Goal: Transaction & Acquisition: Book appointment/travel/reservation

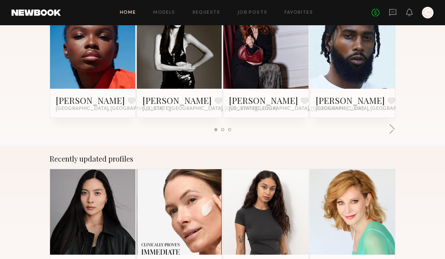
scroll to position [566, 0]
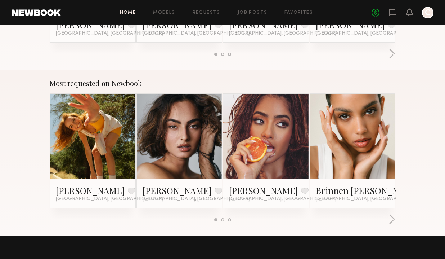
click at [185, 139] on link at bounding box center [179, 136] width 39 height 85
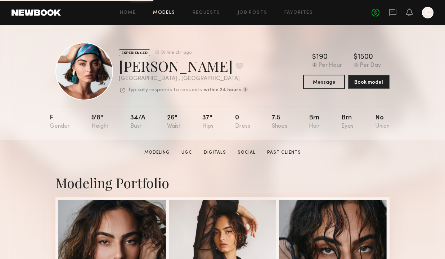
click at [167, 14] on link "Models" at bounding box center [164, 12] width 22 height 5
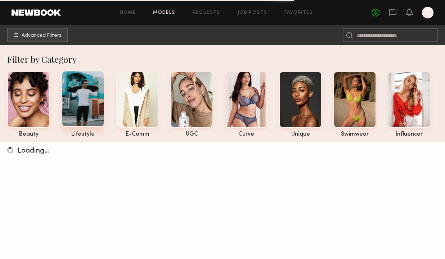
click at [75, 105] on div at bounding box center [83, 99] width 43 height 56
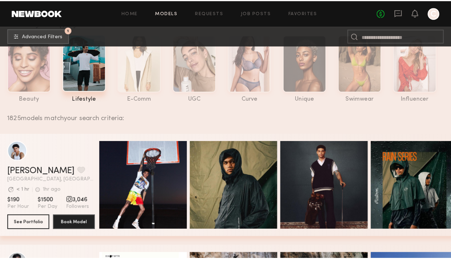
scroll to position [35, 0]
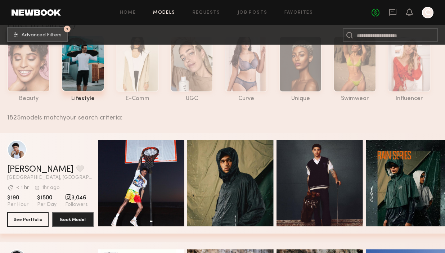
click at [43, 31] on button "1 Advanced Filters" at bounding box center [37, 34] width 61 height 14
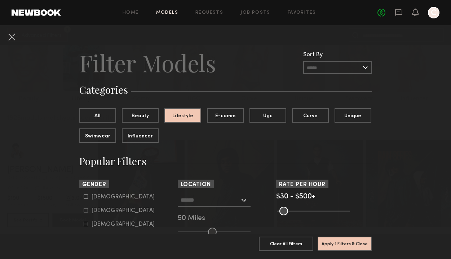
click at [102, 209] on div "Female" at bounding box center [122, 210] width 63 height 4
type input "**"
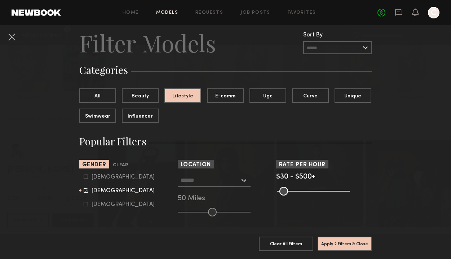
scroll to position [30, 0]
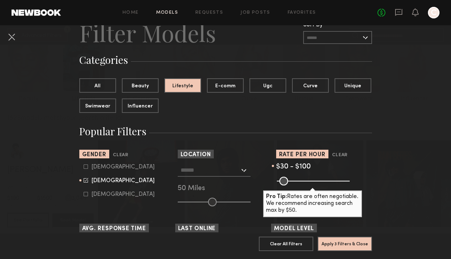
drag, startPoint x: 341, startPoint y: 180, endPoint x: 287, endPoint y: 182, distance: 53.3
type input "***"
click at [287, 182] on input "range" at bounding box center [313, 180] width 73 height 9
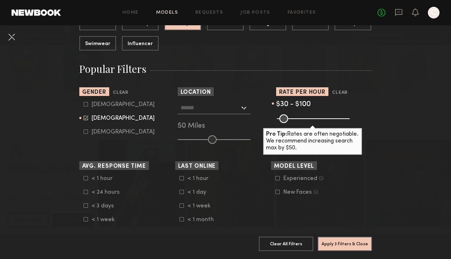
scroll to position [131, 0]
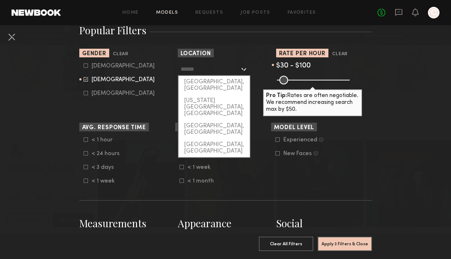
click at [205, 70] on input "text" at bounding box center [209, 69] width 59 height 12
click at [202, 78] on div "Los Angeles, CA" at bounding box center [213, 85] width 71 height 19
type input "**********"
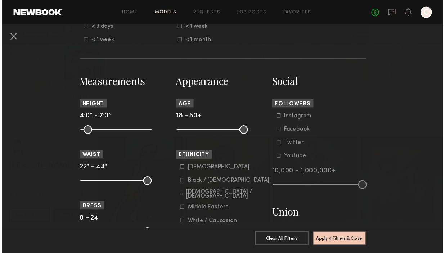
scroll to position [276, 0]
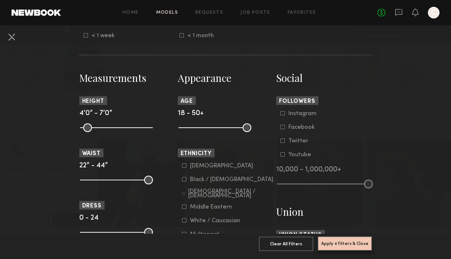
click at [344, 236] on button "Apply 4 Filters & Close" at bounding box center [344, 243] width 54 height 14
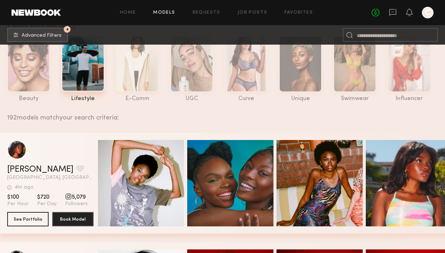
click at [76, 162] on header "Mia H. Favorite Los Angeles, CA 4hr ago Last Online View Portfolio" at bounding box center [50, 160] width 86 height 40
click at [19, 150] on div "grid" at bounding box center [16, 149] width 19 height 19
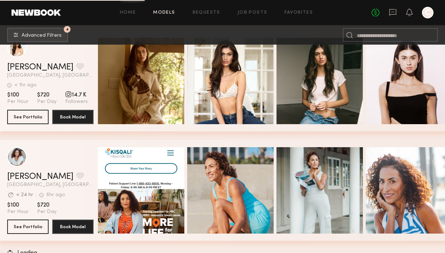
scroll to position [1247, 0]
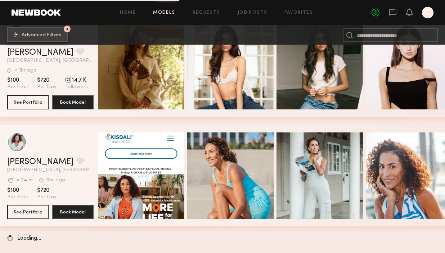
click at [24, 34] on span "Advanced Filters" at bounding box center [42, 35] width 40 height 5
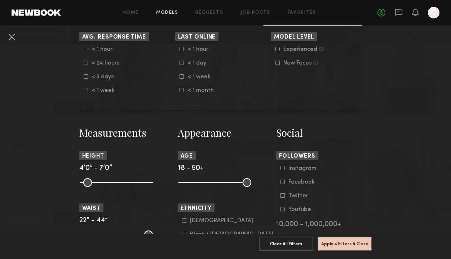
scroll to position [293, 0]
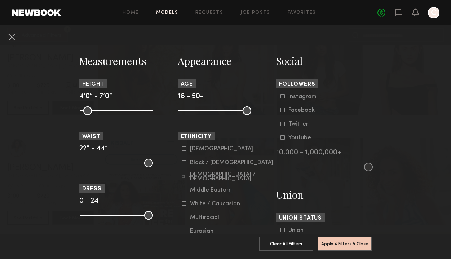
click at [224, 162] on div "Black / African American" at bounding box center [231, 162] width 83 height 4
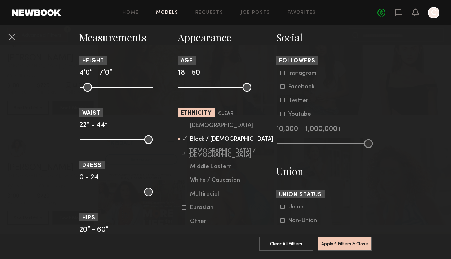
scroll to position [328, 0]
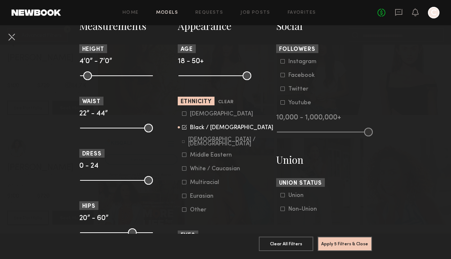
click at [217, 157] on div "Middle Eastern" at bounding box center [211, 155] width 42 height 4
click at [214, 145] on div "Hispanic / Latino" at bounding box center [230, 141] width 85 height 9
click at [357, 242] on button "Apply 5 Filters & Close" at bounding box center [344, 243] width 54 height 14
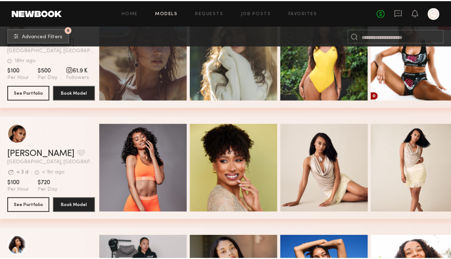
scroll to position [640, 0]
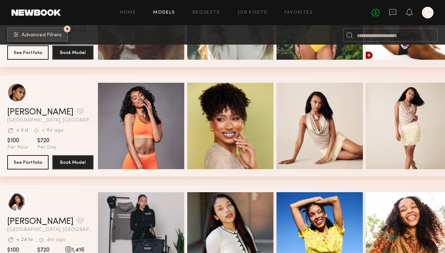
click at [50, 28] on button "5 Advanced Filters" at bounding box center [37, 34] width 61 height 14
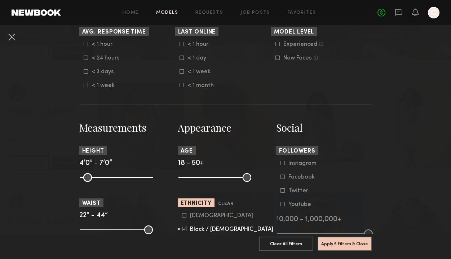
scroll to position [229, 0]
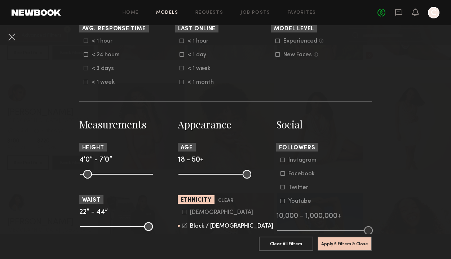
click at [195, 175] on common-range-minmax at bounding box center [214, 173] width 73 height 9
drag, startPoint x: 245, startPoint y: 173, endPoint x: 204, endPoint y: 175, distance: 41.5
type input "**"
click at [204, 175] on input "range" at bounding box center [214, 174] width 73 height 9
click at [357, 236] on button "Apply 6 Filters & Close" at bounding box center [344, 243] width 54 height 14
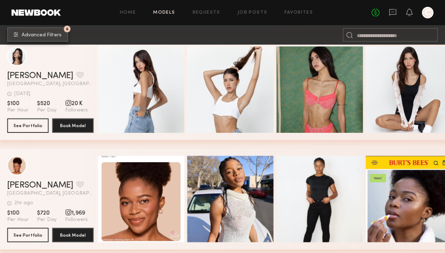
scroll to position [2835, 0]
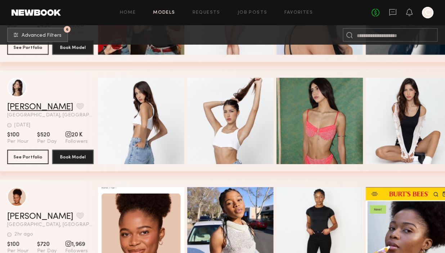
click at [30, 105] on link "Gizelle D." at bounding box center [40, 107] width 66 height 9
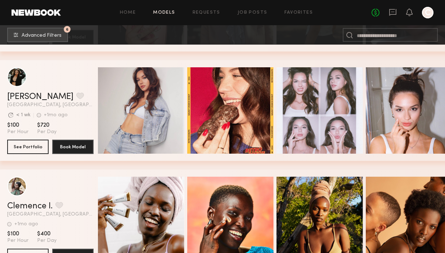
scroll to position [3843, 0]
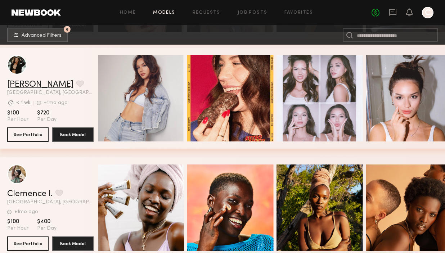
click at [37, 88] on link "Andrea Y." at bounding box center [40, 84] width 66 height 9
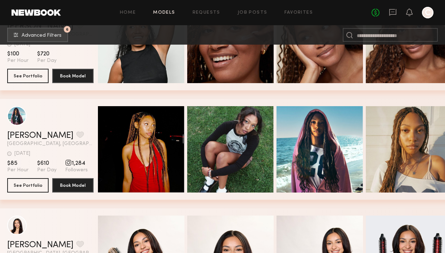
scroll to position [4996, 0]
click at [44, 136] on link "Simone H." at bounding box center [40, 135] width 66 height 9
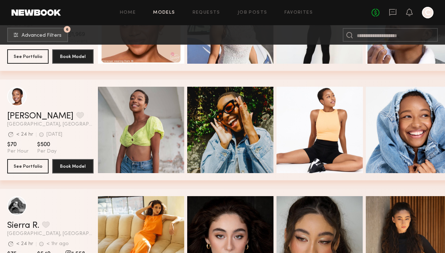
scroll to position [2926, 0]
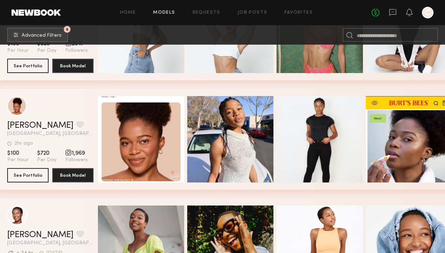
click at [36, 131] on div "Chinenye N. Favorite Los Angeles, CA 2hr ago Last Online" at bounding box center [50, 128] width 86 height 15
click at [35, 127] on link "Chinenye N." at bounding box center [40, 125] width 66 height 9
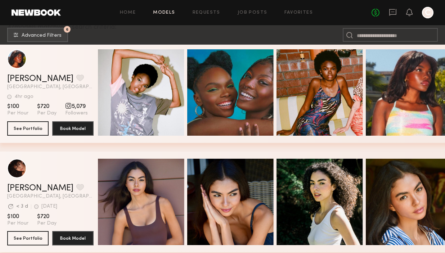
scroll to position [127, 0]
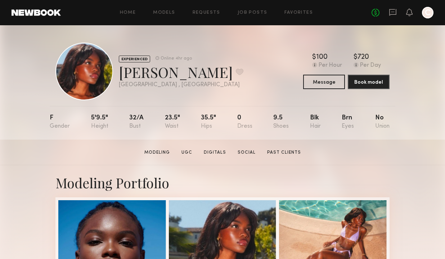
click at [389, 12] on div "No fees up to $5,000 C" at bounding box center [403, 13] width 62 height 12
click at [330, 85] on button "Message" at bounding box center [324, 81] width 42 height 14
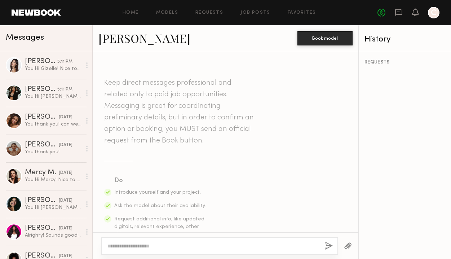
click at [188, 243] on textarea at bounding box center [212, 245] width 211 height 7
type textarea "**********"
click at [185, 246] on textarea "**********" at bounding box center [212, 245] width 211 height 7
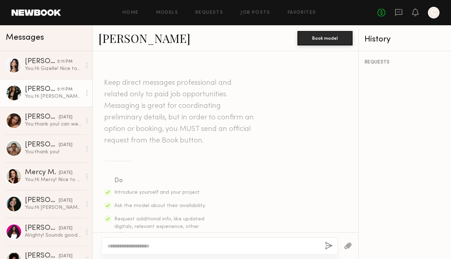
click at [54, 103] on link "Andrea Y. 5:11 PM You: Hi Andrea! Nice to meet you! I’m Carol, and I’m working …" at bounding box center [46, 93] width 92 height 28
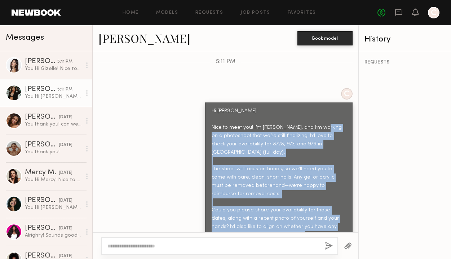
scroll to position [314, 0]
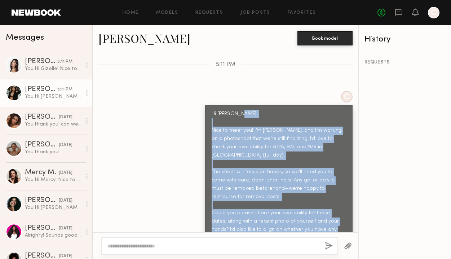
drag, startPoint x: 230, startPoint y: 218, endPoint x: 206, endPoint y: 115, distance: 105.5
click at [211, 115] on div "Hi Andrea! Nice to meet you! I’m Carol, and I’m working on a photoshoot that we…" at bounding box center [278, 192] width 134 height 165
copy div "Nice to meet you! I’m Carol, and I’m working on a photoshoot that we’re still f…"
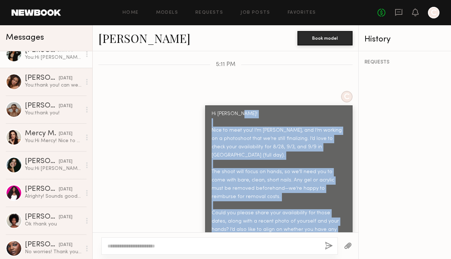
scroll to position [70, 0]
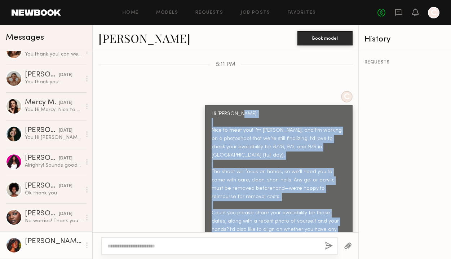
click at [46, 239] on div "Mia H." at bounding box center [53, 241] width 57 height 7
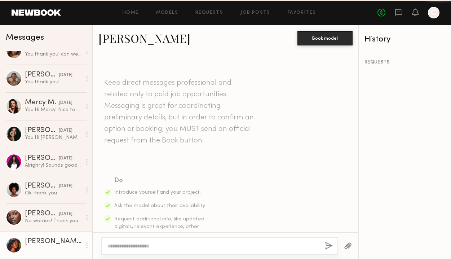
click at [144, 240] on div at bounding box center [219, 245] width 236 height 17
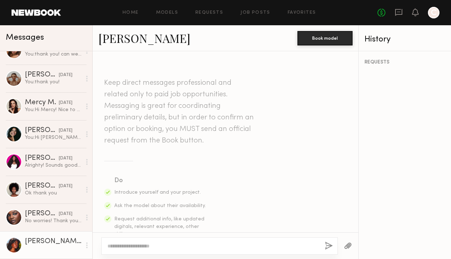
click at [145, 244] on textarea at bounding box center [212, 245] width 211 height 7
paste textarea "**********"
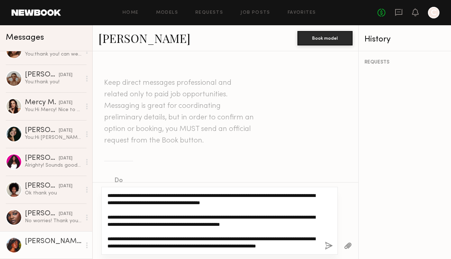
click at [108, 193] on textarea "**********" at bounding box center [212, 221] width 211 height 58
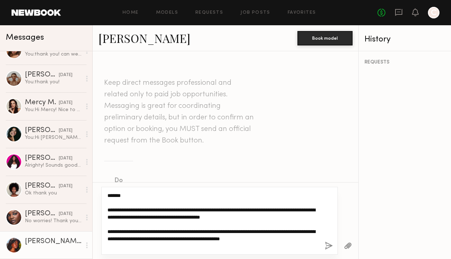
type textarea "**********"
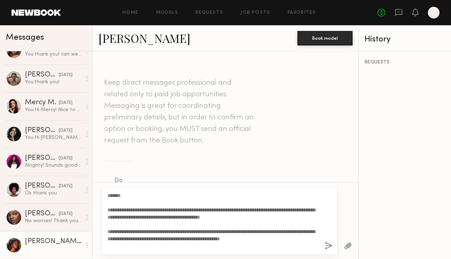
click at [328, 246] on button "button" at bounding box center [329, 245] width 8 height 9
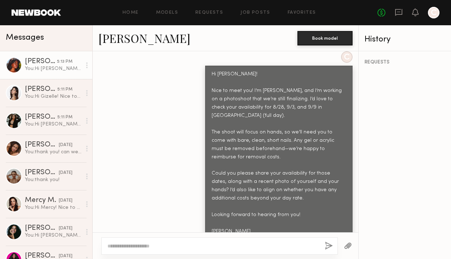
click at [43, 62] on div "Mia H." at bounding box center [41, 61] width 32 height 7
click at [96, 38] on div "Mia H. Book model" at bounding box center [225, 38] width 265 height 26
click at [120, 47] on div "Mia H. Book model" at bounding box center [225, 38] width 265 height 26
click at [119, 37] on link "Mia H." at bounding box center [144, 37] width 92 height 15
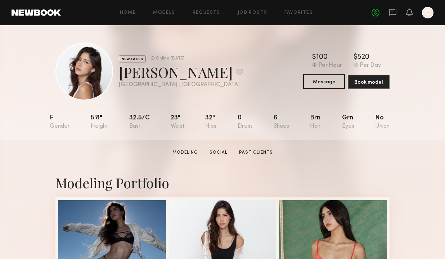
click at [332, 80] on button "Message" at bounding box center [324, 81] width 42 height 14
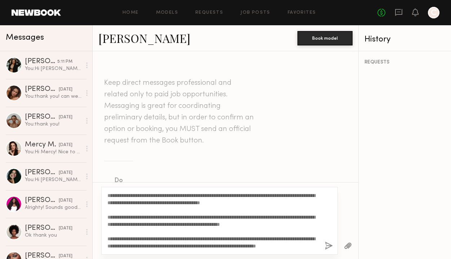
click at [108, 194] on textarea "**********" at bounding box center [212, 221] width 211 height 58
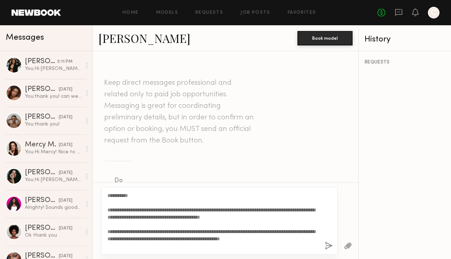
type textarea "**********"
click at [326, 245] on button "button" at bounding box center [329, 245] width 8 height 9
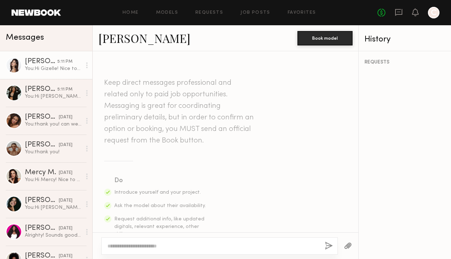
scroll to position [354, 0]
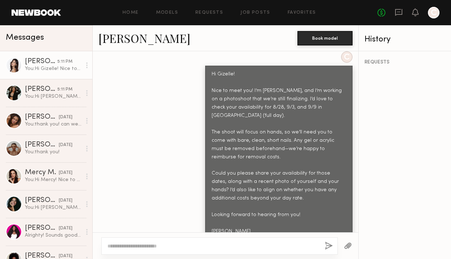
click at [121, 39] on link "[PERSON_NAME]" at bounding box center [144, 37] width 92 height 15
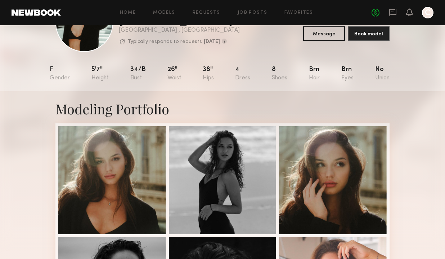
scroll to position [50, 0]
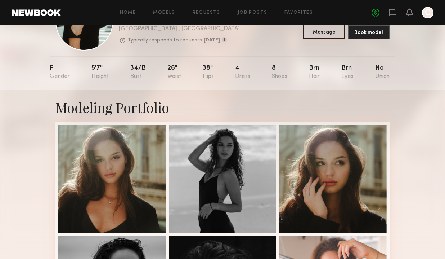
click at [332, 32] on button "Message" at bounding box center [324, 31] width 42 height 14
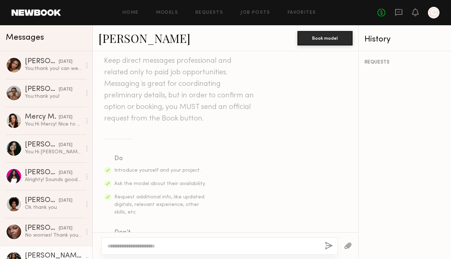
scroll to position [36, 0]
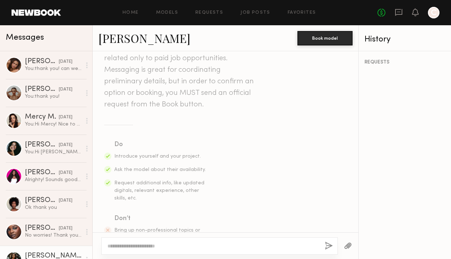
click at [178, 245] on textarea at bounding box center [212, 245] width 211 height 7
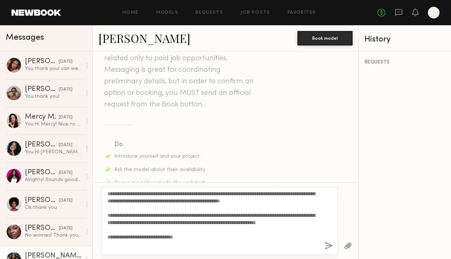
scroll to position [0, 0]
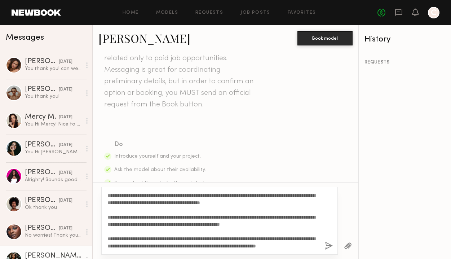
click at [108, 193] on textarea "**********" at bounding box center [212, 221] width 211 height 58
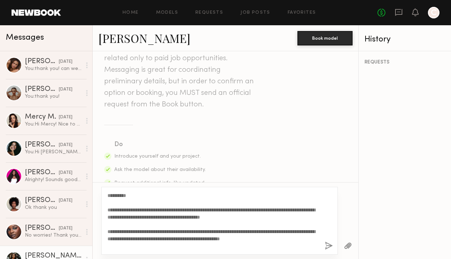
type textarea "**********"
click at [326, 246] on button "button" at bounding box center [329, 245] width 8 height 9
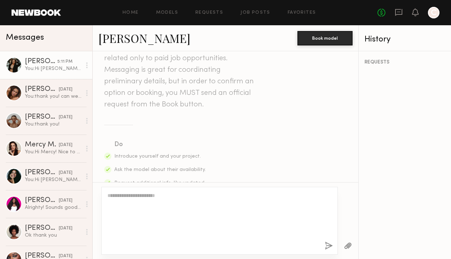
scroll to position [354, 0]
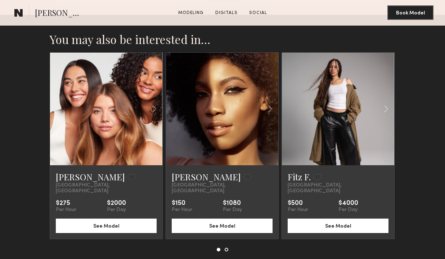
scroll to position [859, 0]
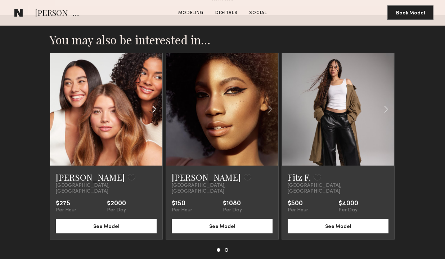
click at [151, 106] on common-icon at bounding box center [154, 109] width 10 height 14
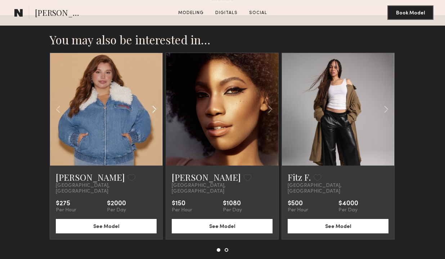
click at [153, 106] on common-icon at bounding box center [154, 109] width 10 height 14
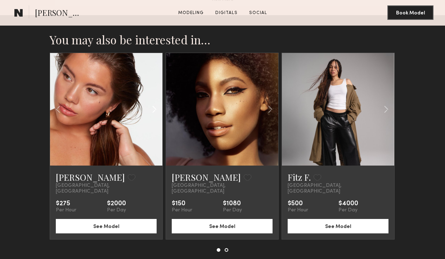
click at [153, 106] on common-icon at bounding box center [154, 109] width 10 height 14
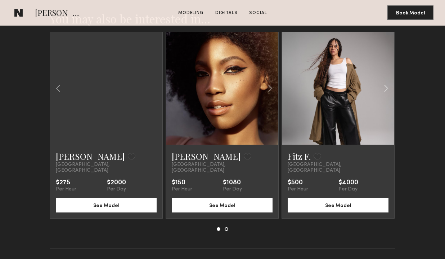
scroll to position [899, 0]
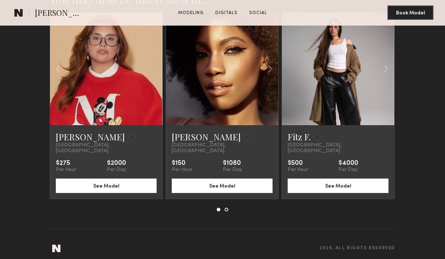
click at [226, 207] on button at bounding box center [227, 209] width 4 height 4
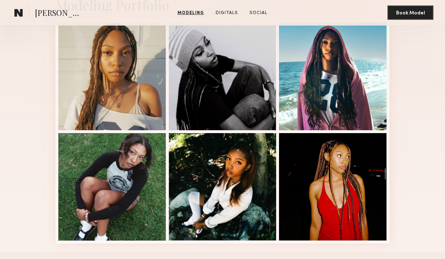
scroll to position [104, 0]
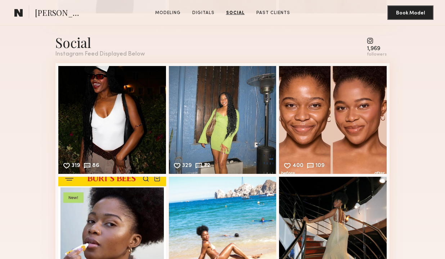
scroll to position [792, 0]
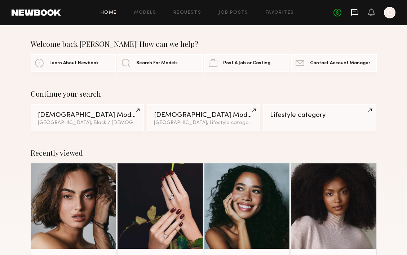
click at [352, 16] on icon at bounding box center [354, 12] width 8 height 8
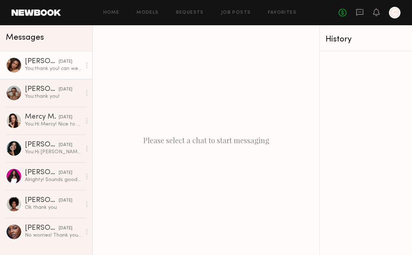
click at [60, 64] on div "yesterday" at bounding box center [66, 61] width 14 height 7
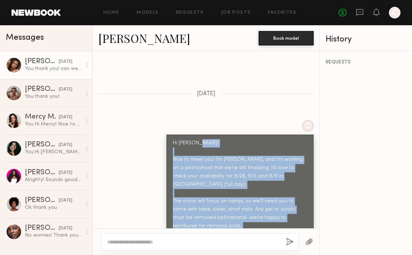
scroll to position [390, 0]
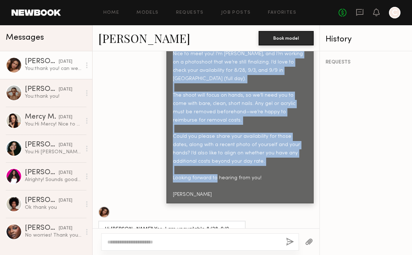
drag, startPoint x: 165, startPoint y: 151, endPoint x: 231, endPoint y: 182, distance: 72.8
click at [231, 182] on div "Hi Kayla! Nice to meet you! I’m Carol, and I’m working on a photoshoot that we’…" at bounding box center [239, 116] width 147 height 174
copy div "Nice to meet you! I’m Carol, and I’m working on a photoshoot that we’re still f…"
click at [97, 135] on div "C Hi Kayla! Nice to meet you! I’m Carol, and I’m working on a photoshoot that w…" at bounding box center [206, 108] width 227 height 189
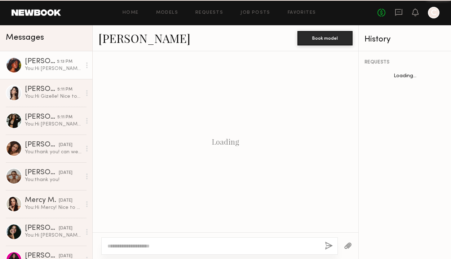
scroll to position [354, 0]
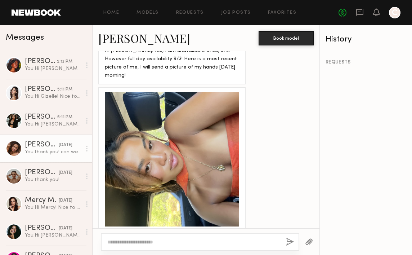
scroll to position [563, 0]
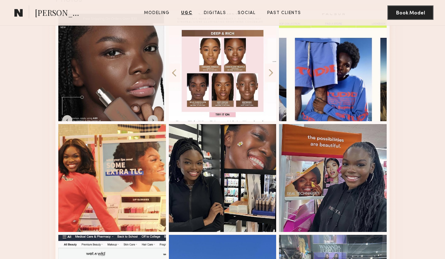
scroll to position [1192, 0]
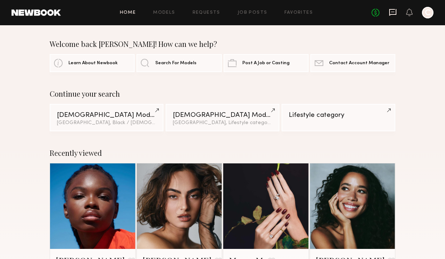
click at [397, 10] on icon at bounding box center [393, 12] width 8 height 8
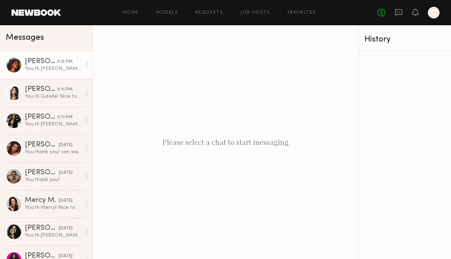
click at [62, 66] on div "You: Hi Mia! Nice to meet you! I’m Carol, and I’m working on a photoshoot that …" at bounding box center [53, 68] width 57 height 7
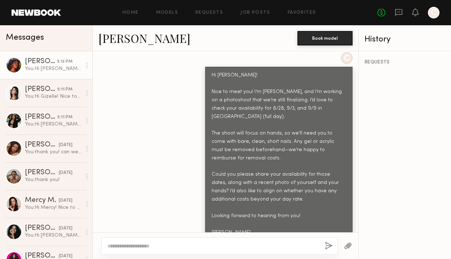
scroll to position [352, 0]
